Goal: Complete application form: Complete application form

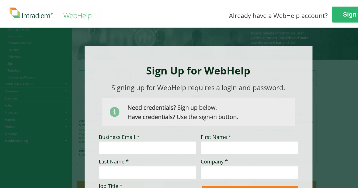
click at [148, 145] on input "Business Email *" at bounding box center [147, 147] width 97 height 13
type input "[EMAIL_ADDRESS][PERSON_NAME][DOMAIN_NAME]"
type input "[PERSON_NAME]"
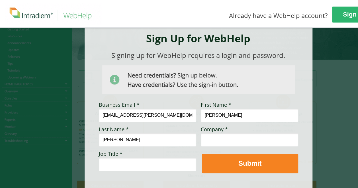
scroll to position [36, 0]
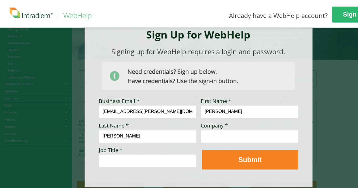
click at [226, 110] on input "Alba" at bounding box center [249, 111] width 97 height 13
type input "Alba"
click at [180, 137] on input "Van Cleave" at bounding box center [147, 135] width 97 height 13
click at [218, 134] on input "Company *" at bounding box center [249, 135] width 97 height 13
type input "cai-coxautomotiveinc"
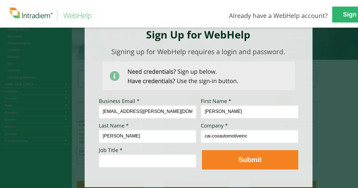
drag, startPoint x: 258, startPoint y: 135, endPoint x: 185, endPoint y: 130, distance: 73.1
click at [99, 98] on div "Business Email * alba.vancleave@coxautoinc.com First Name * Alba Last Name * Va…" at bounding box center [99, 98] width 0 height 0
click at [185, 130] on input "Van Cleave" at bounding box center [147, 135] width 97 height 13
type input "Van Cleave"
click at [270, 135] on input "cai-coxautomotiveinc" at bounding box center [249, 135] width 97 height 13
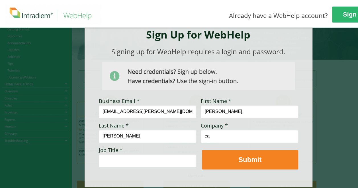
type input "c"
type input "Cox Automotive"
click at [144, 156] on input "Job Title *" at bounding box center [147, 160] width 97 height 13
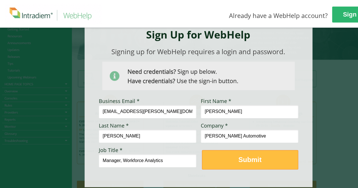
type input "Manager, Workforce Analytics"
click at [248, 161] on strong "Submit" at bounding box center [250, 160] width 23 height 8
